Goal: Transaction & Acquisition: Purchase product/service

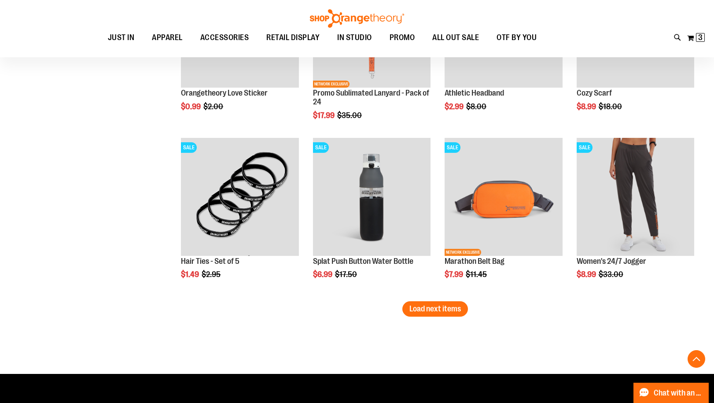
scroll to position [2913, 0]
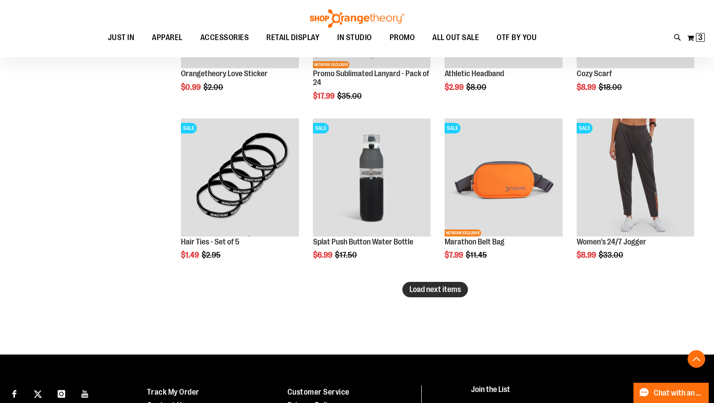
click at [431, 286] on span "Load next items" at bounding box center [434, 289] width 51 height 9
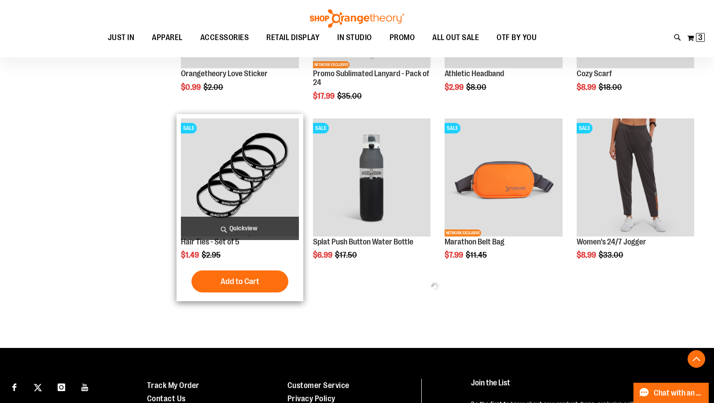
click at [213, 226] on span "Quickview" at bounding box center [239, 228] width 117 height 23
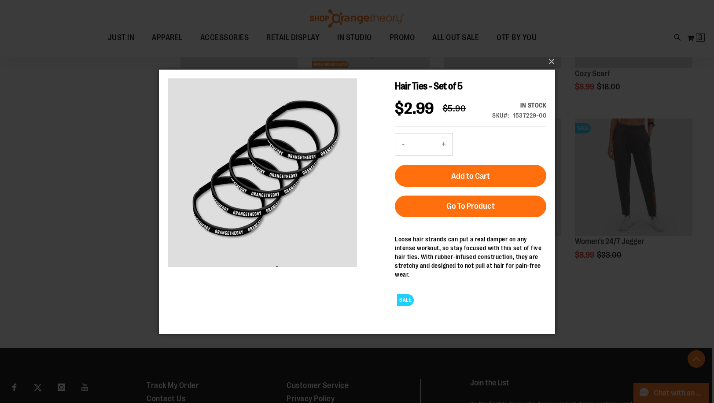
click at [94, 213] on div "×" at bounding box center [357, 201] width 714 height 403
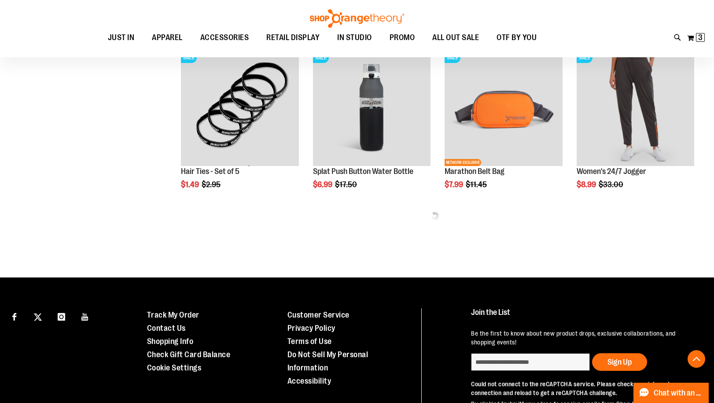
scroll to position [2986, 0]
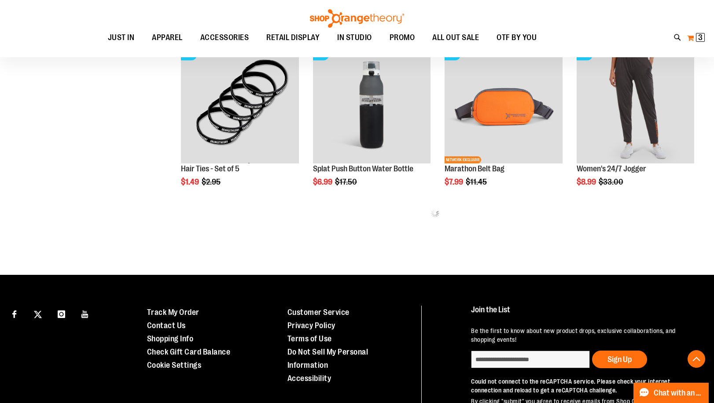
click at [700, 37] on span "3" at bounding box center [700, 37] width 4 height 9
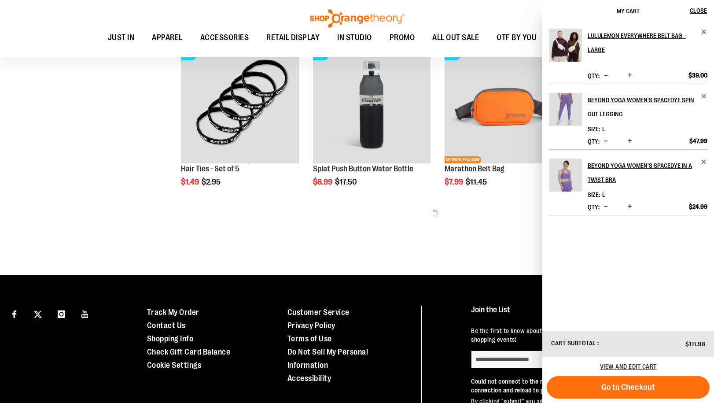
scroll to position [2986, 0]
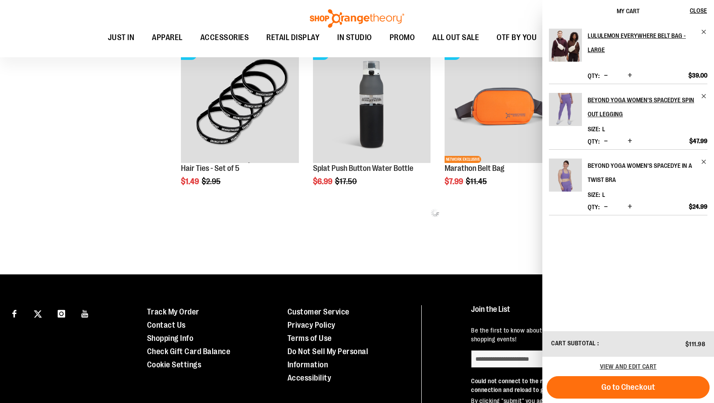
click at [614, 166] on h2 "Beyond Yoga Women's Spacedye in a Twist Bra" at bounding box center [641, 172] width 108 height 28
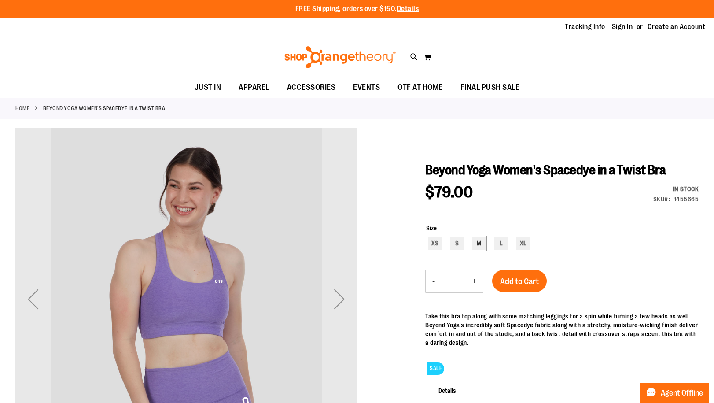
type input "**********"
click at [482, 244] on div "M" at bounding box center [478, 243] width 13 height 13
type input "***"
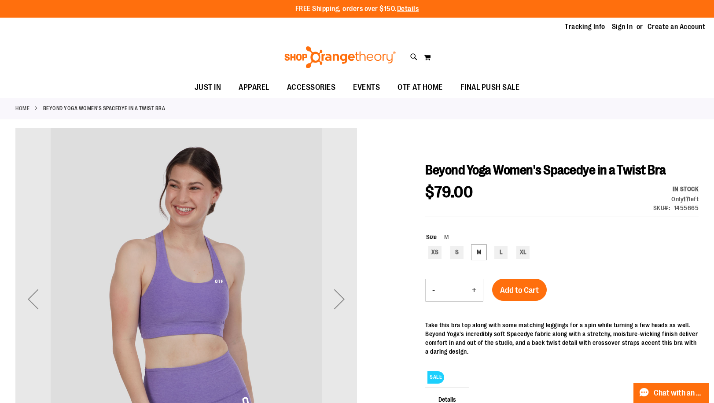
click at [614, 21] on div "Tracking Info Sign In Return to Procurement Create an Account" at bounding box center [357, 27] width 714 height 19
click at [617, 25] on link "Sign In" at bounding box center [622, 27] width 21 height 10
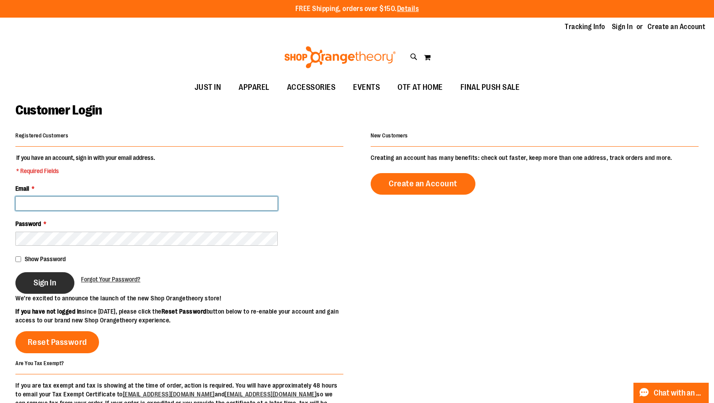
type input "**********"
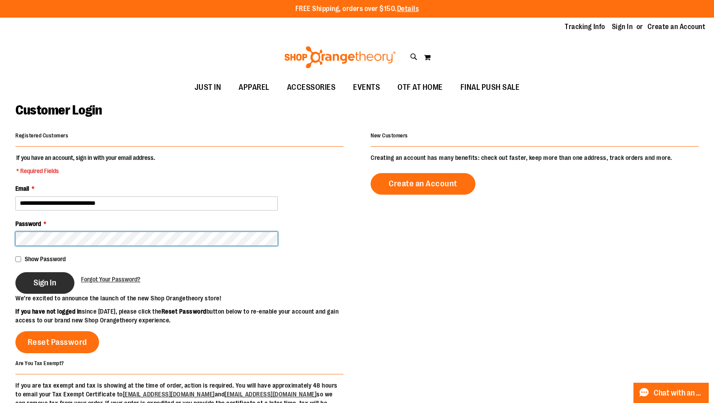
type input "**********"
click at [44, 280] on span "Sign In" at bounding box center [44, 283] width 23 height 10
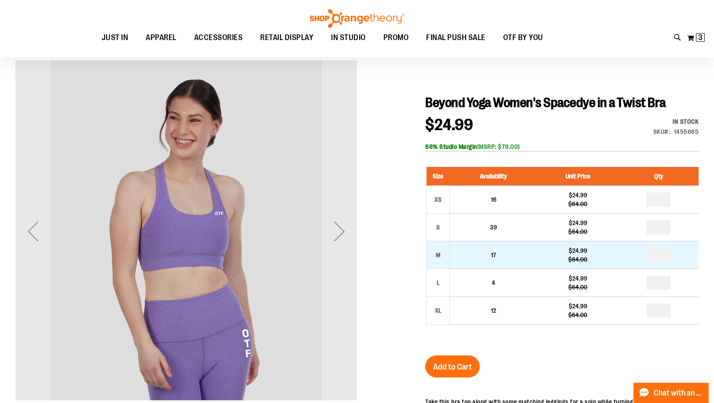
scroll to position [71, 0]
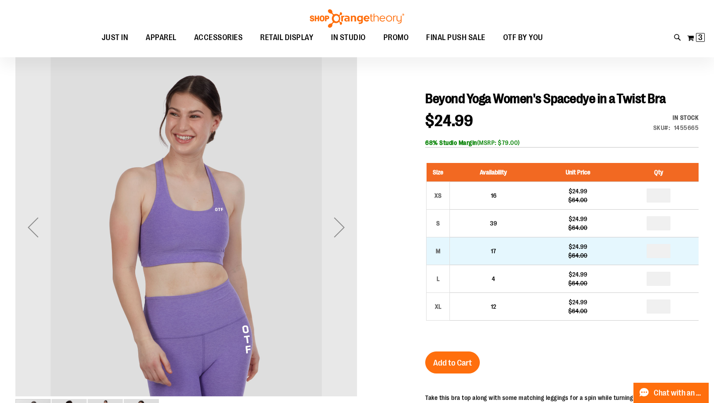
type input "**********"
drag, startPoint x: 658, startPoint y: 252, endPoint x: 632, endPoint y: 250, distance: 26.4
click at [632, 250] on td at bounding box center [659, 251] width 80 height 28
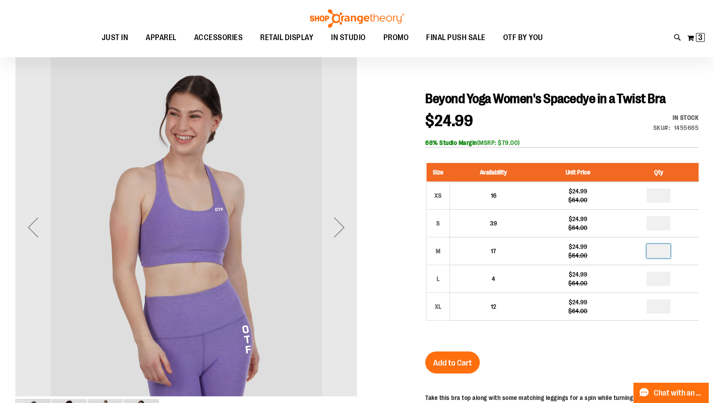
type input "*"
click at [449, 358] on span "Add to Cart" at bounding box center [452, 363] width 39 height 10
click at [702, 39] on img at bounding box center [701, 37] width 11 height 11
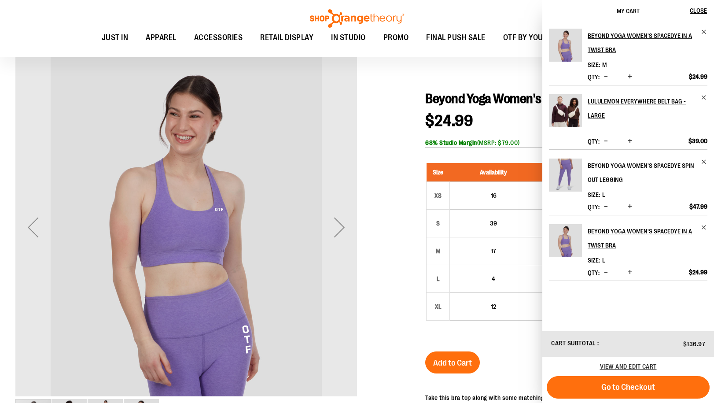
click at [609, 176] on h2 "Beyond Yoga Women's Spacedye Spin Out Legging" at bounding box center [641, 172] width 108 height 28
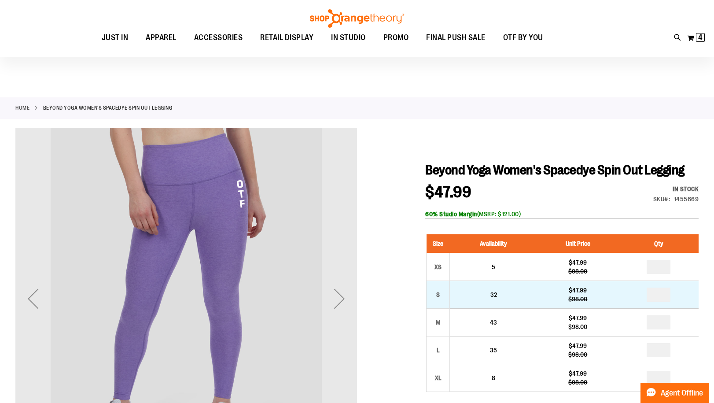
scroll to position [30, 0]
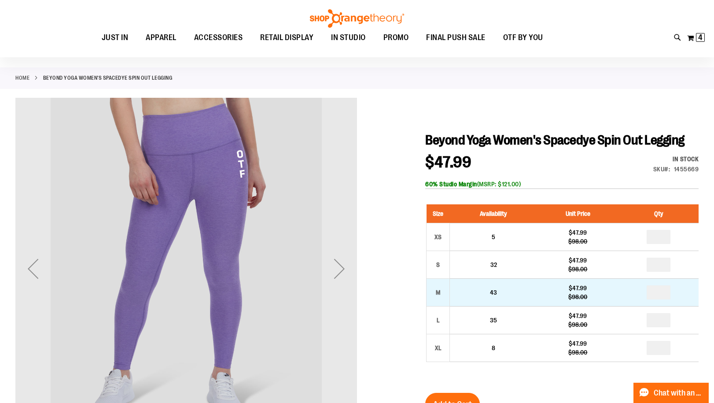
type input "**********"
click at [655, 289] on input "number" at bounding box center [658, 292] width 24 height 14
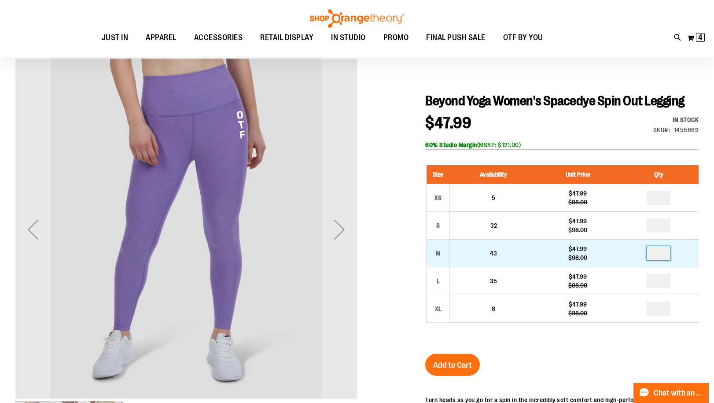
scroll to position [82, 0]
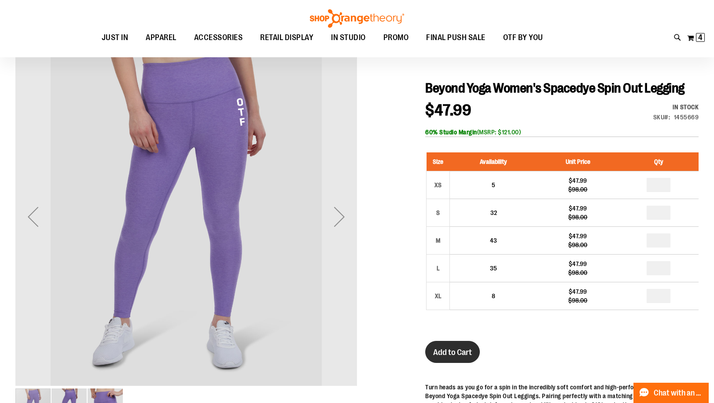
type input "*"
click at [465, 353] on span "Add to Cart" at bounding box center [452, 352] width 39 height 10
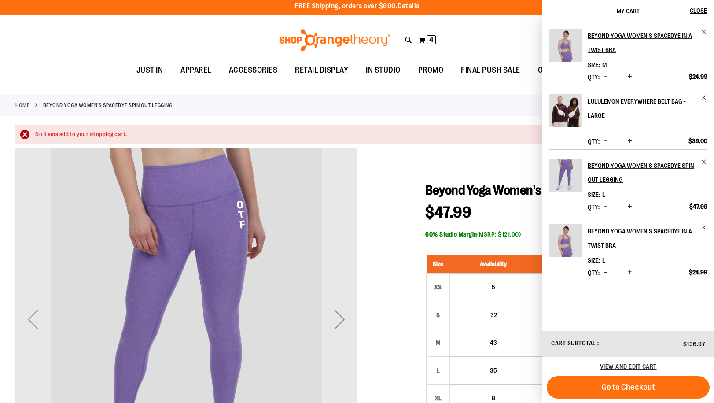
scroll to position [0, 0]
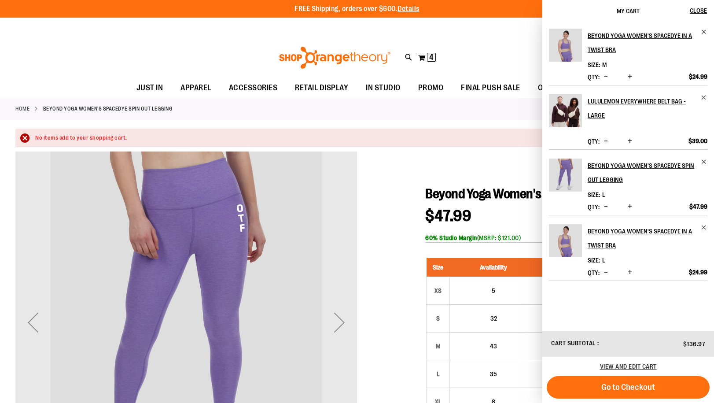
click at [604, 207] on span "Decrease product quantity" at bounding box center [606, 206] width 4 height 9
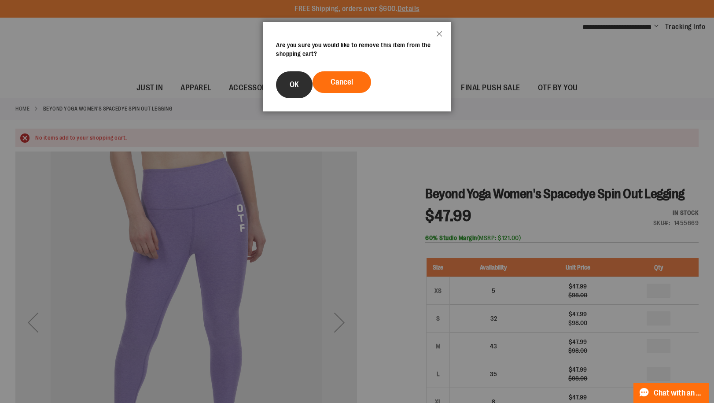
click at [286, 82] on button "OK" at bounding box center [294, 84] width 37 height 27
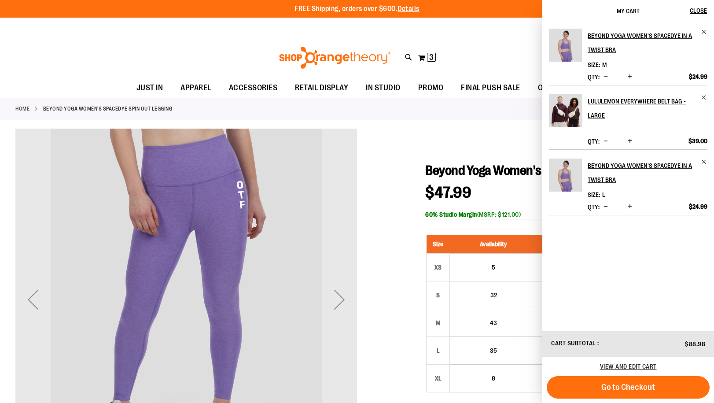
click at [605, 207] on span "Decrease product quantity" at bounding box center [606, 206] width 4 height 9
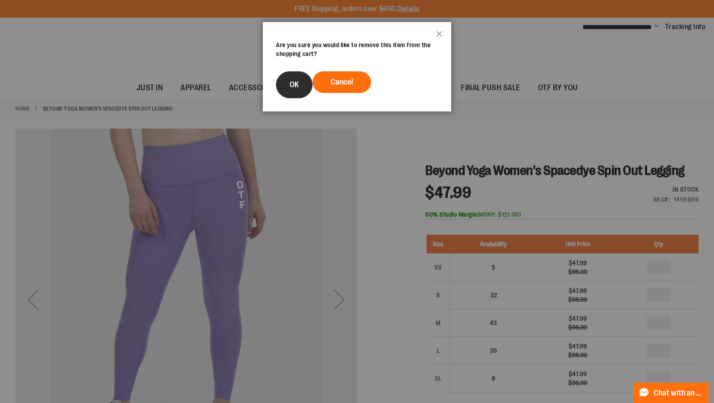
click at [293, 84] on span "OK" at bounding box center [294, 84] width 9 height 9
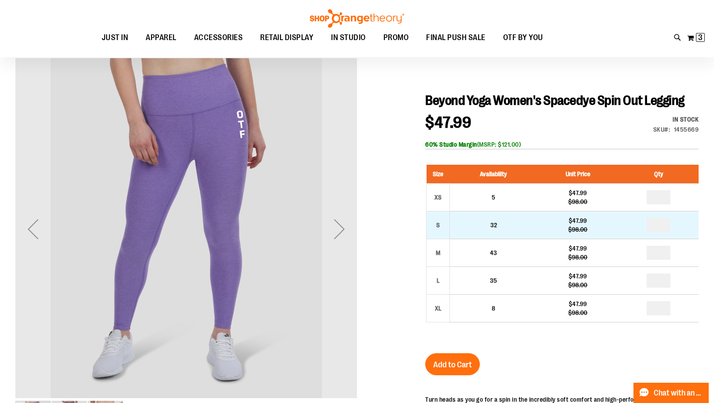
scroll to position [72, 0]
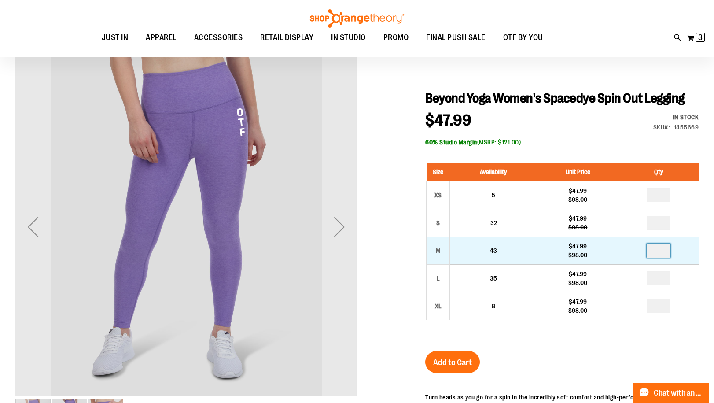
click at [661, 252] on input "number" at bounding box center [658, 250] width 24 height 14
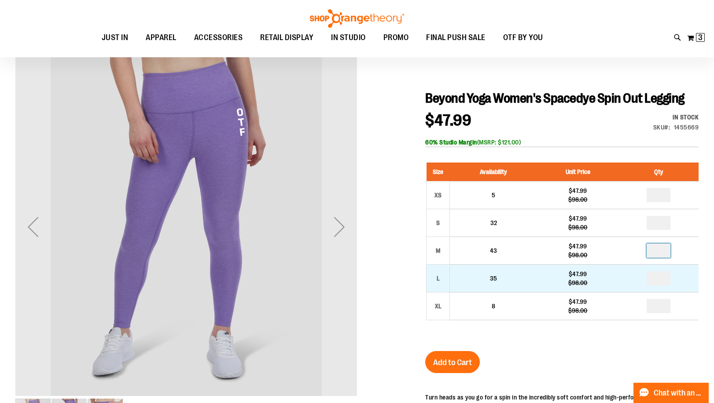
type input "*"
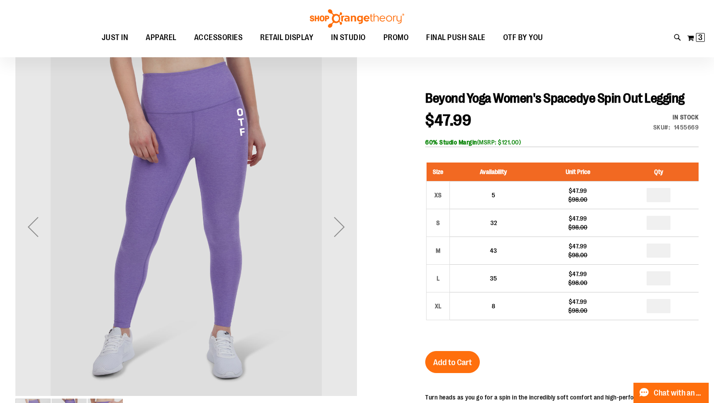
click at [469, 359] on span "Add to Cart" at bounding box center [452, 362] width 39 height 10
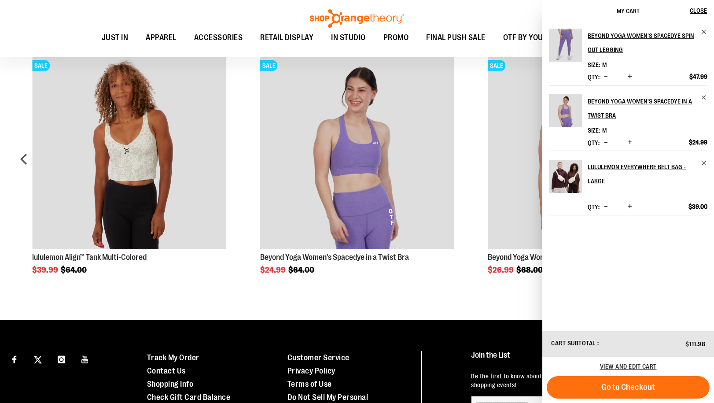
scroll to position [653, 0]
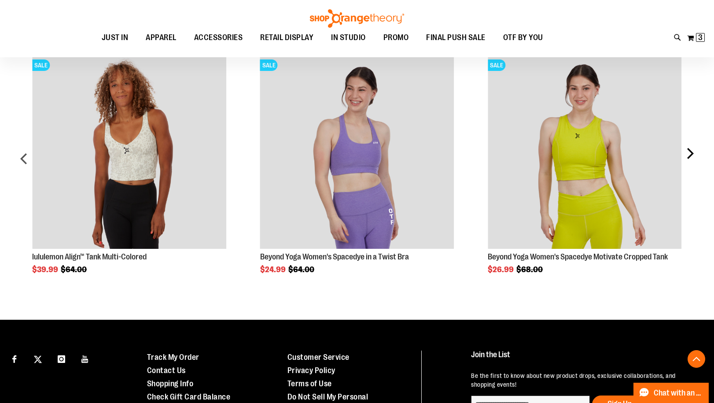
click at [690, 153] on div "next" at bounding box center [690, 162] width 18 height 240
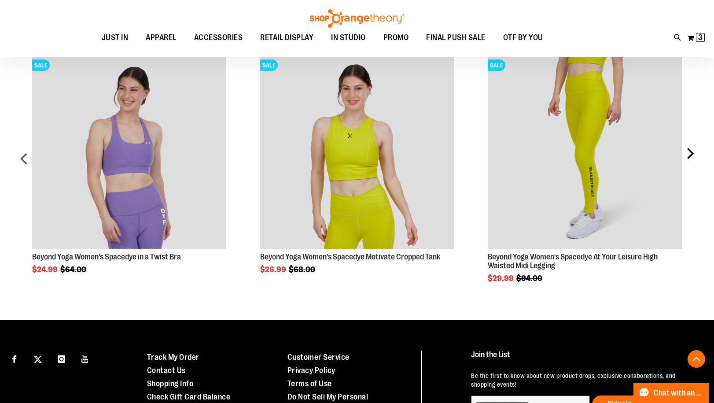
click at [690, 153] on div "next" at bounding box center [690, 162] width 18 height 240
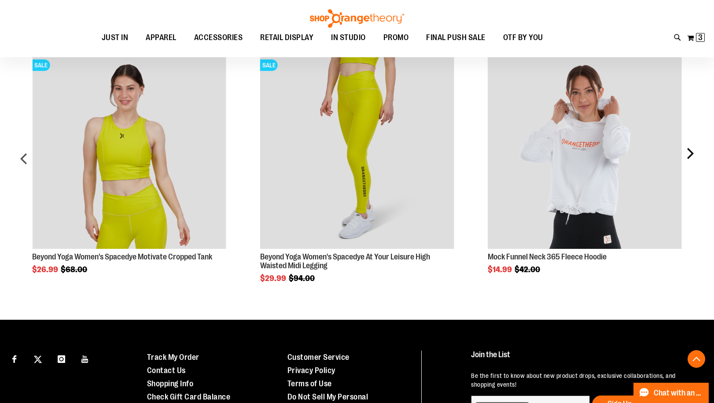
click at [690, 153] on div "next" at bounding box center [690, 162] width 18 height 240
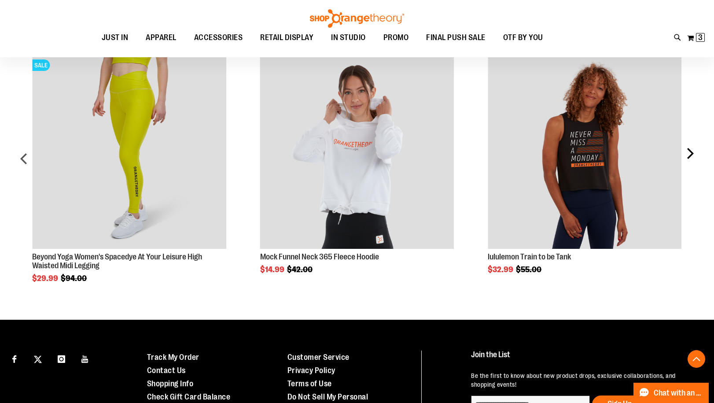
click at [690, 153] on div "next" at bounding box center [690, 162] width 18 height 240
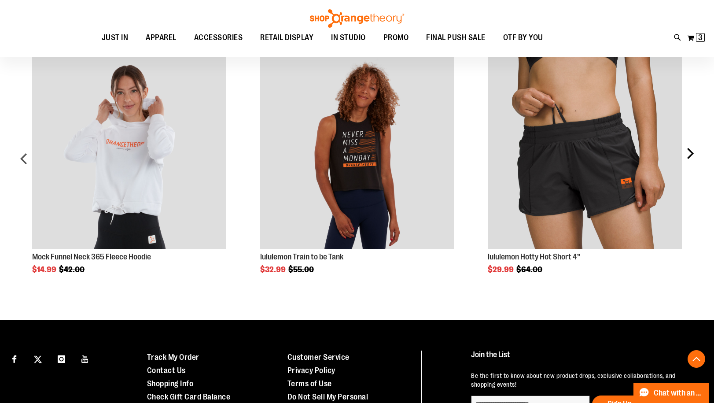
click at [690, 153] on div "next" at bounding box center [690, 162] width 18 height 240
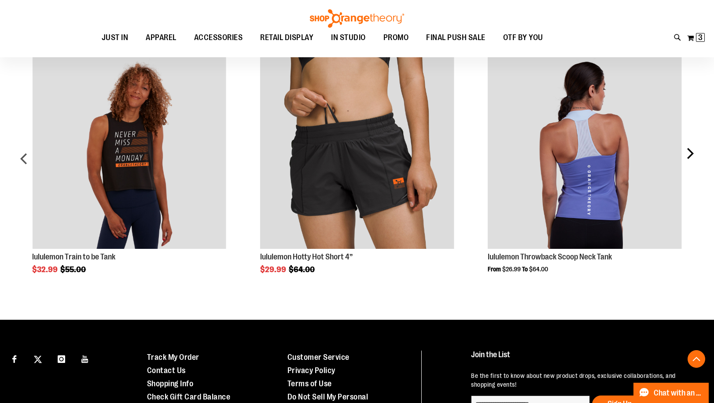
click at [690, 153] on div "next" at bounding box center [690, 162] width 18 height 240
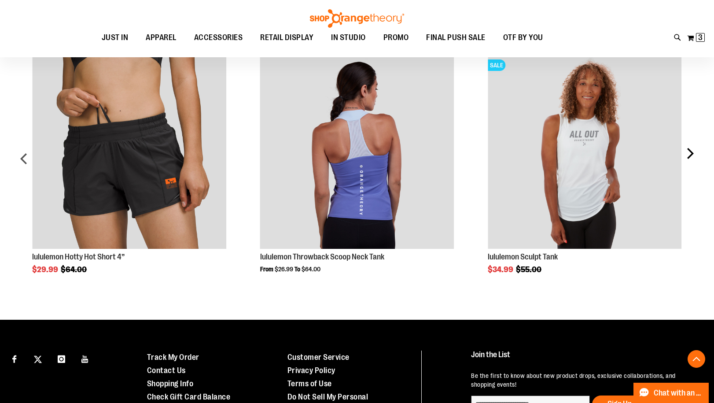
click at [690, 153] on div "next" at bounding box center [690, 162] width 18 height 240
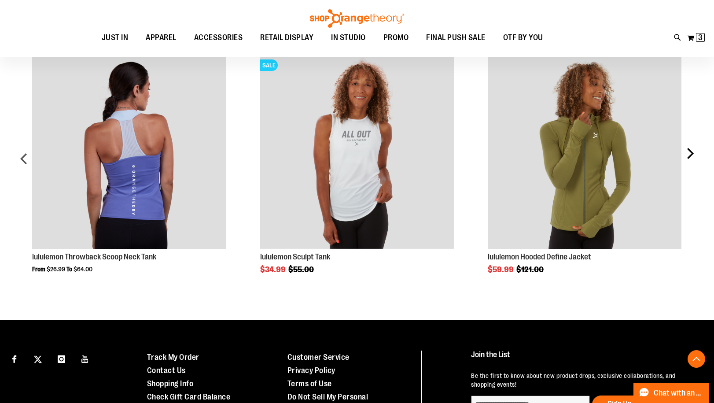
click at [690, 153] on div "next" at bounding box center [690, 162] width 18 height 240
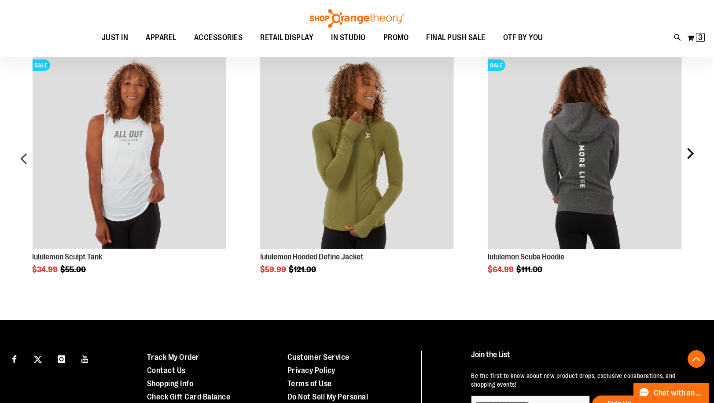
click at [690, 153] on div "next" at bounding box center [690, 162] width 18 height 240
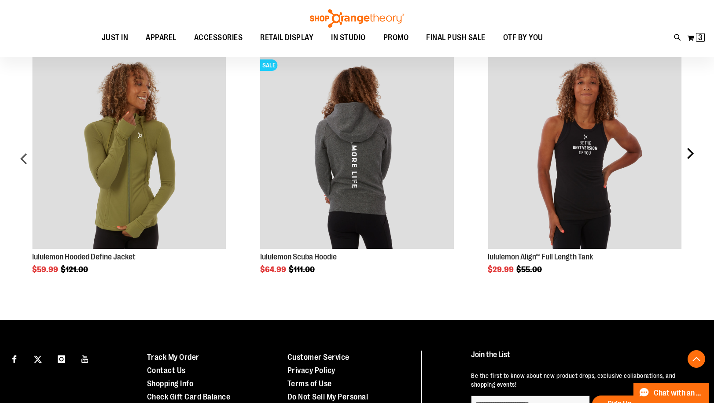
click at [690, 153] on div "next" at bounding box center [690, 162] width 18 height 240
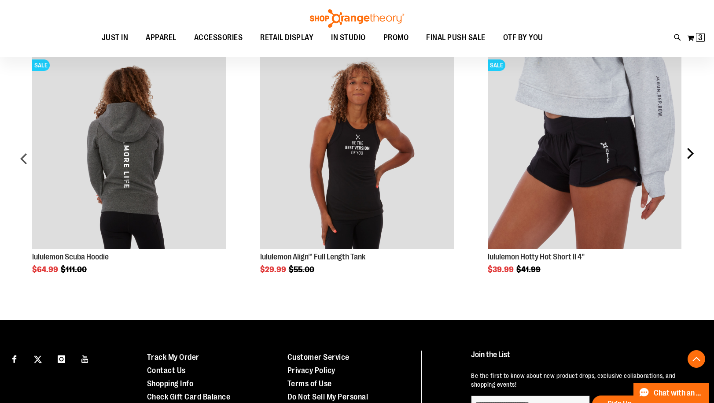
click at [690, 153] on div "next" at bounding box center [690, 162] width 18 height 240
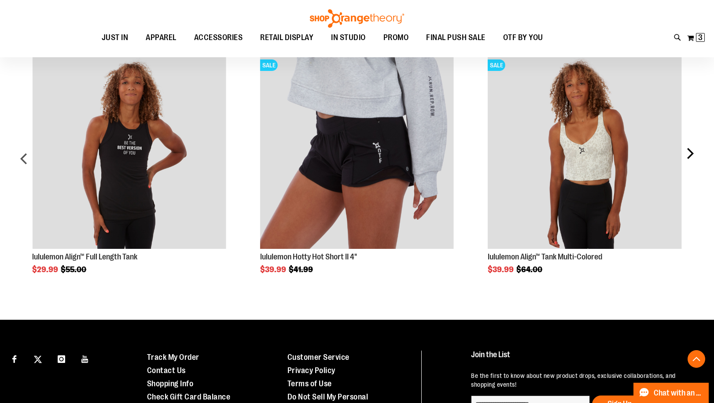
click at [690, 153] on div "next" at bounding box center [690, 162] width 18 height 240
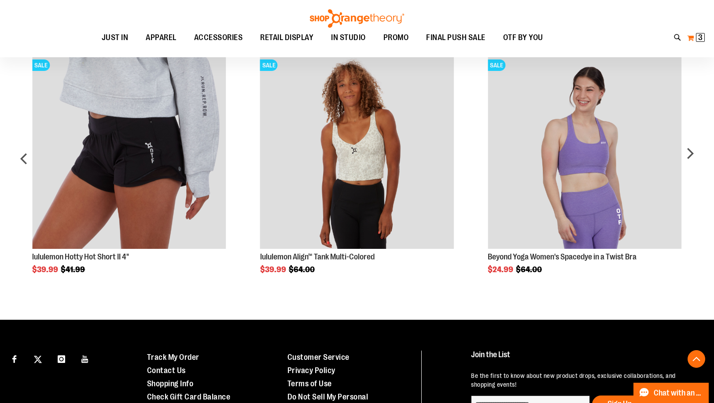
click at [698, 36] on span "3" at bounding box center [700, 37] width 4 height 9
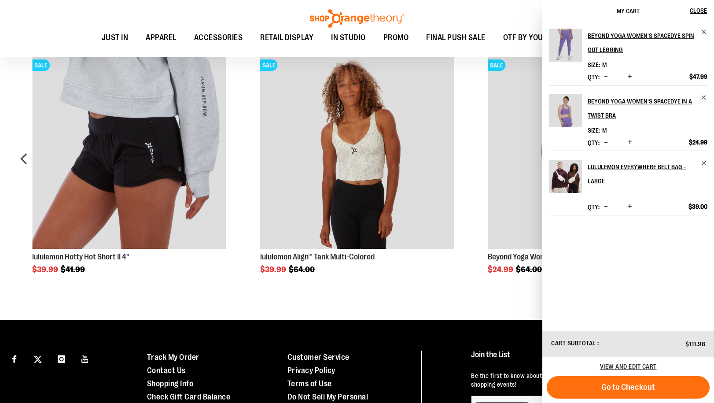
click at [623, 259] on div "Beyond Yoga Women's Spacedye Spin Out Legging Size M Qty *" at bounding box center [628, 176] width 172 height 308
click at [574, 172] on img "Product" at bounding box center [565, 176] width 33 height 33
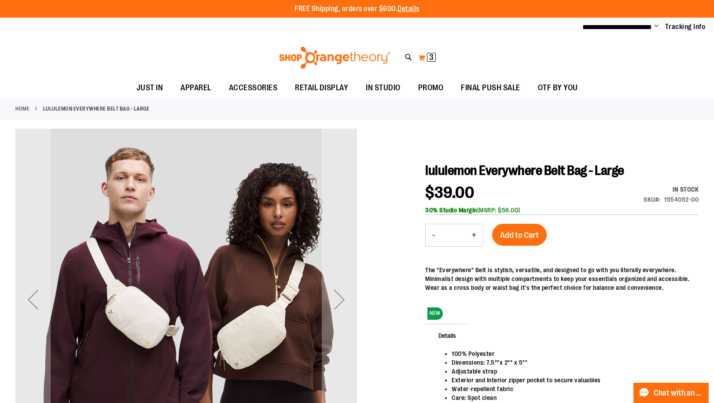
type input "**********"
click at [426, 55] on button "My Cart 3 3 items" at bounding box center [427, 58] width 18 height 14
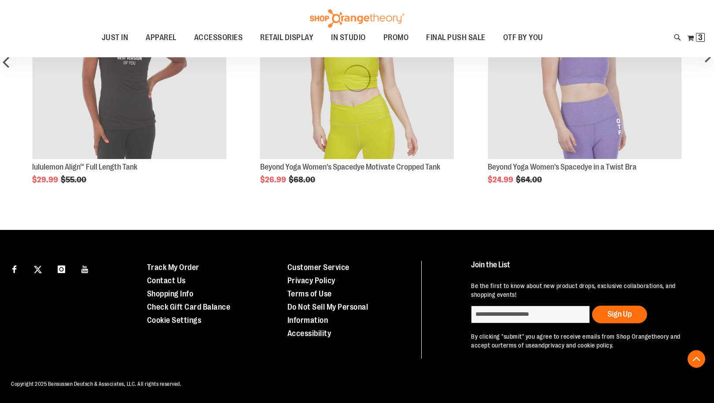
scroll to position [645, 0]
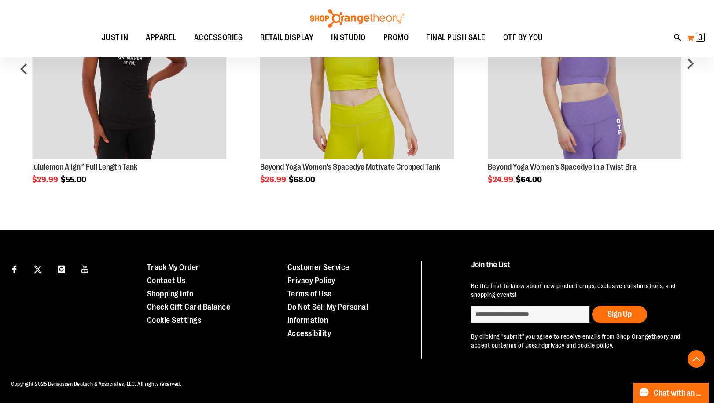
type input "**********"
click at [697, 37] on span "3 3 items" at bounding box center [700, 37] width 9 height 9
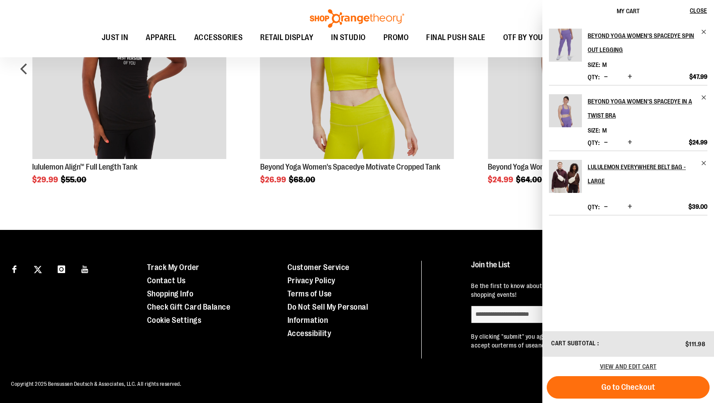
click at [605, 206] on span "Decrease product quantity" at bounding box center [606, 206] width 4 height 9
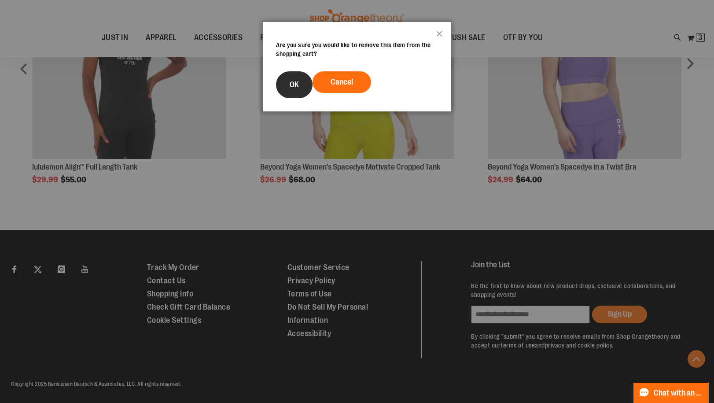
click at [301, 80] on button "OK" at bounding box center [294, 84] width 37 height 27
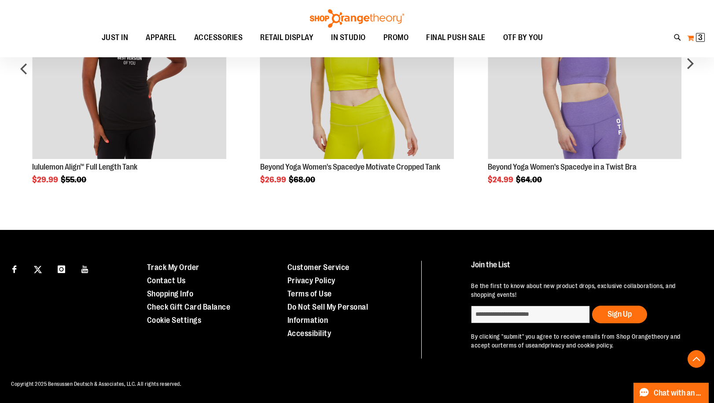
click at [701, 37] on span "3" at bounding box center [700, 37] width 4 height 9
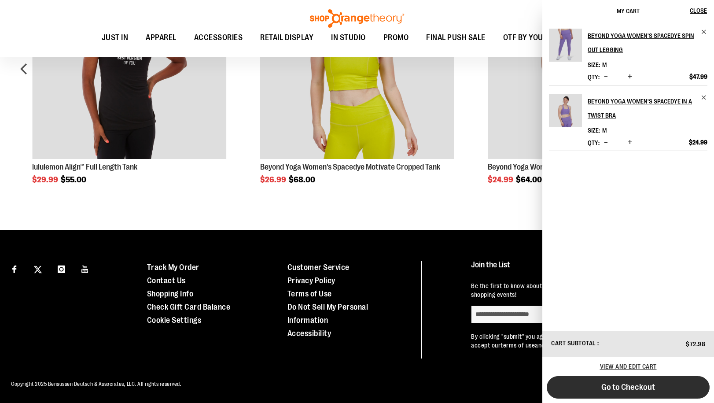
click at [613, 387] on span "Go to Checkout" at bounding box center [628, 387] width 54 height 10
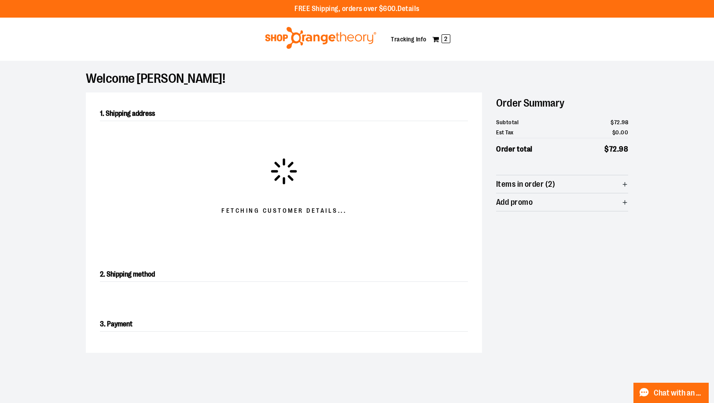
select select "**"
